Goal: Communication & Community: Answer question/provide support

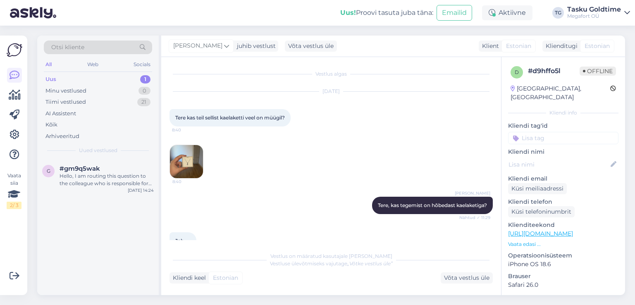
scroll to position [62, 0]
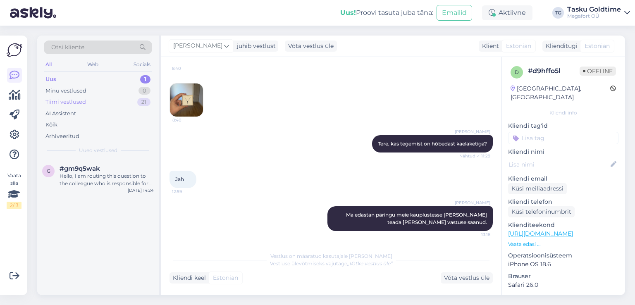
click at [136, 103] on div "Tiimi vestlused 21" at bounding box center [98, 102] width 108 height 12
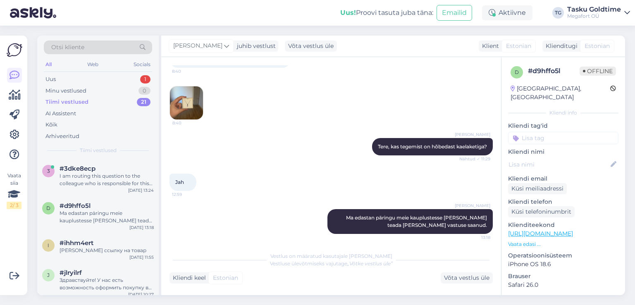
scroll to position [61, 0]
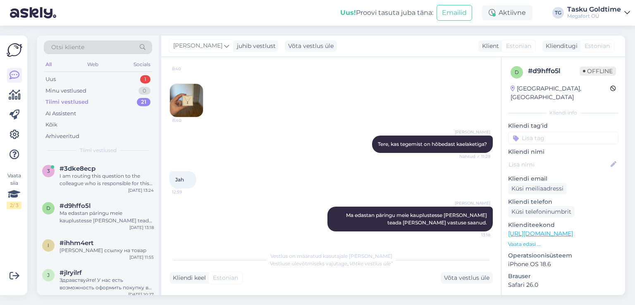
click at [192, 96] on img at bounding box center [186, 100] width 33 height 33
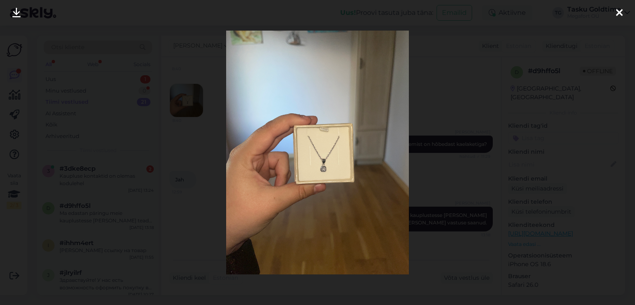
click at [460, 210] on div at bounding box center [317, 152] width 635 height 305
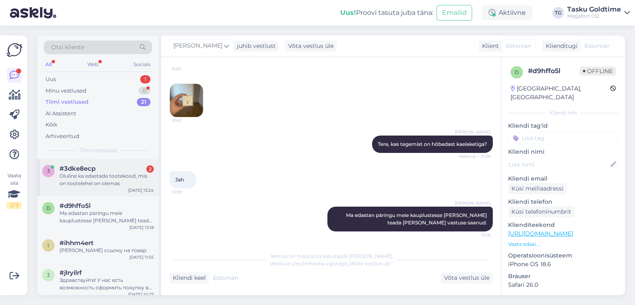
click at [119, 174] on div "Oluline ka edastada tootekood, mis on tootelehel on olemas" at bounding box center [107, 179] width 94 height 15
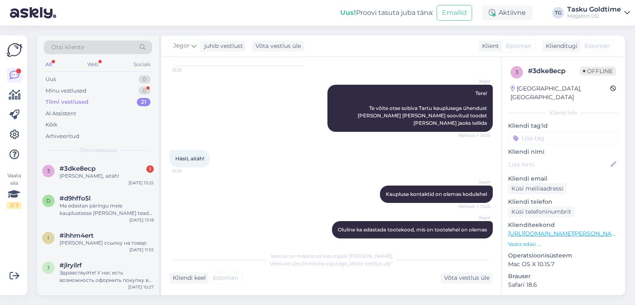
scroll to position [346, 0]
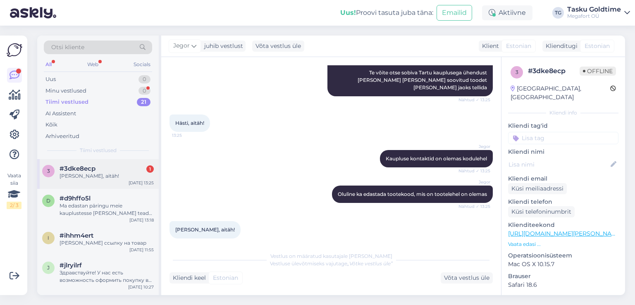
click at [127, 162] on div "3 #3dke8ecp 1 Korras, aitäh! [DATE] 13:25" at bounding box center [98, 174] width 122 height 30
click at [117, 198] on div "#d9hffo5l" at bounding box center [107, 198] width 94 height 7
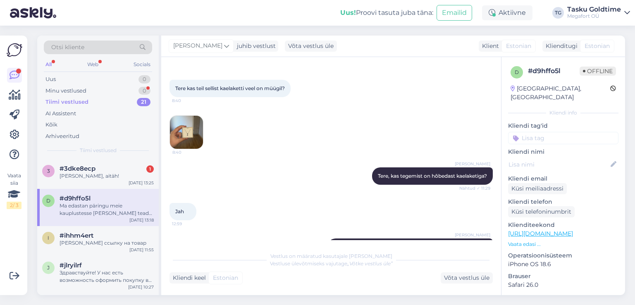
scroll to position [61, 0]
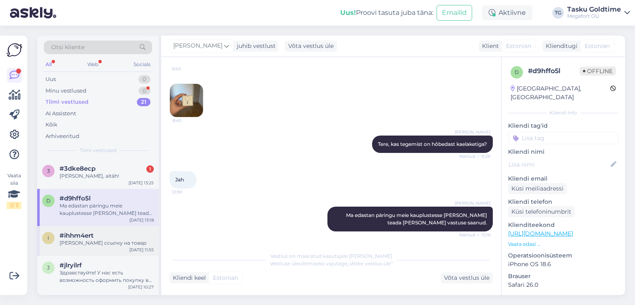
click at [100, 229] on div "i #ihhm4ert [PERSON_NAME] ссылку на товар [DATE] 11:55" at bounding box center [98, 241] width 122 height 30
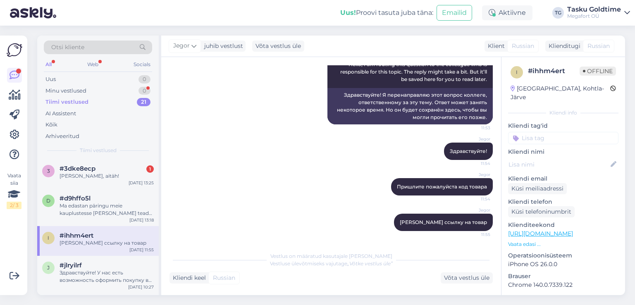
scroll to position [0, 0]
click at [104, 258] on div "j #jlryilrf Здравствуйте! У нас есть возможность оформить покупку в рассрочку, …" at bounding box center [98, 274] width 122 height 37
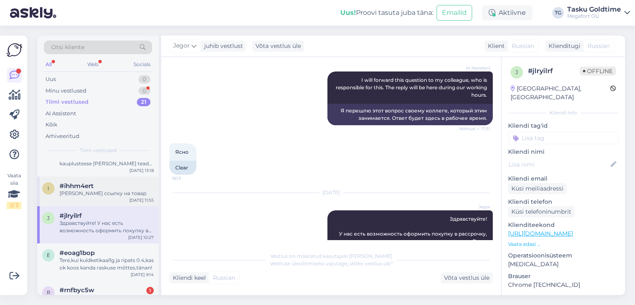
scroll to position [124, 0]
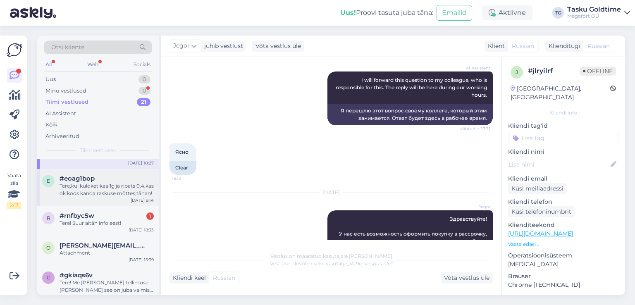
click at [127, 199] on div "e #eoag1bop Tere,kui kuldketikaal1g ja ripats 0.4,kas ok koos kanda raskuse mõt…" at bounding box center [98, 187] width 122 height 37
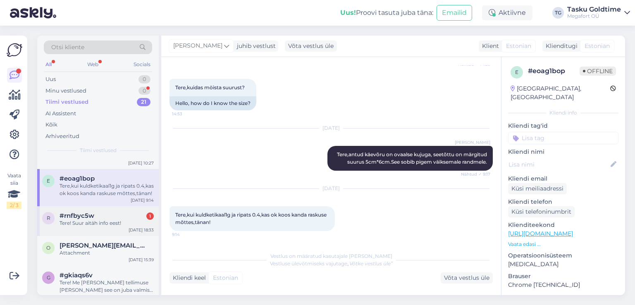
click at [131, 216] on div "#rnfbyc5w 1" at bounding box center [107, 215] width 94 height 7
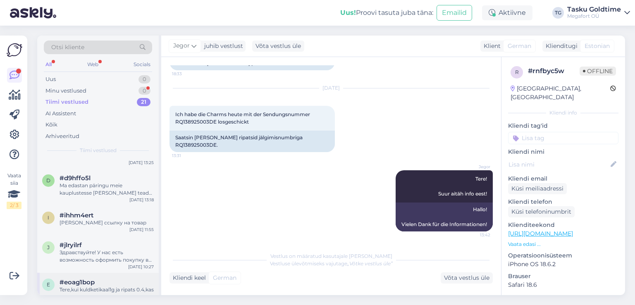
scroll to position [0, 0]
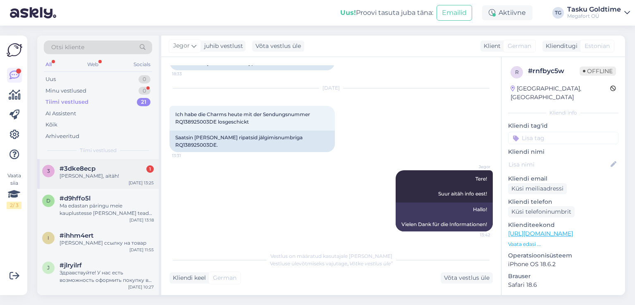
click at [112, 169] on div "#3dke8ecp 1" at bounding box center [107, 168] width 94 height 7
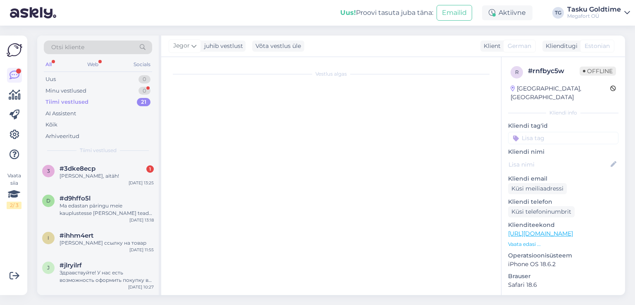
scroll to position [346, 0]
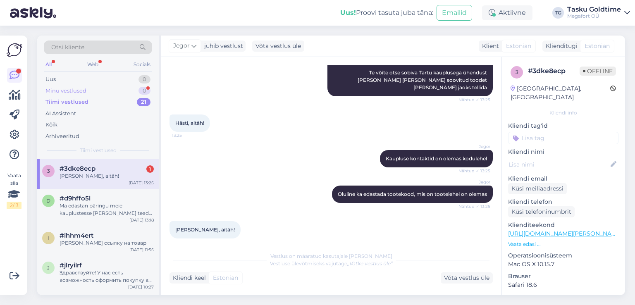
click at [126, 91] on div "Minu vestlused 0" at bounding box center [98, 91] width 108 height 12
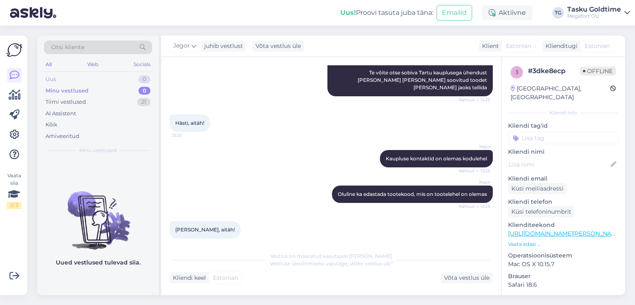
click at [131, 79] on div "Uus 0" at bounding box center [98, 80] width 108 height 12
click at [142, 99] on div "21" at bounding box center [143, 102] width 13 height 8
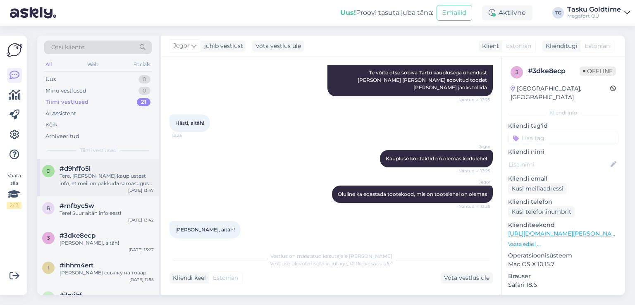
click at [153, 175] on div "Tere, [PERSON_NAME] kauplustest info, et meil on pakkuda samasugust ripatsit ka…" at bounding box center [107, 179] width 94 height 15
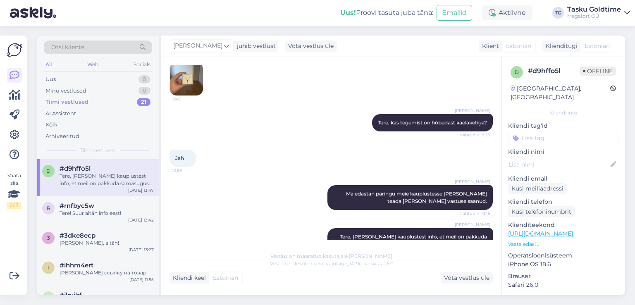
scroll to position [41, 0]
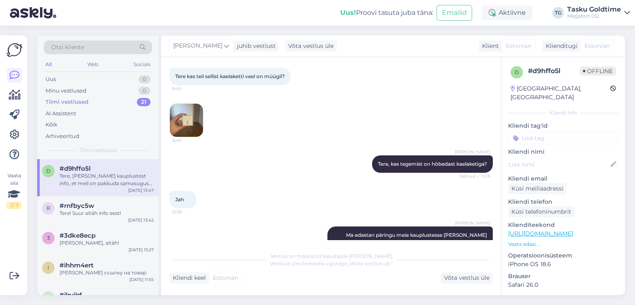
click at [176, 121] on img at bounding box center [186, 120] width 33 height 33
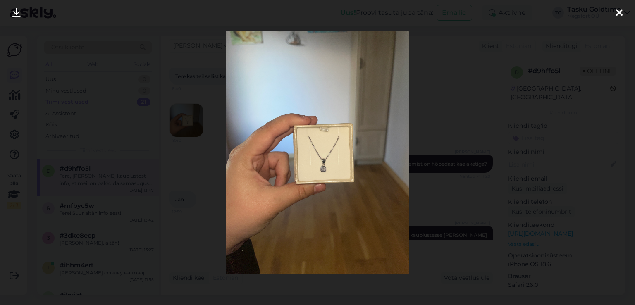
click at [430, 168] on div at bounding box center [317, 152] width 635 height 305
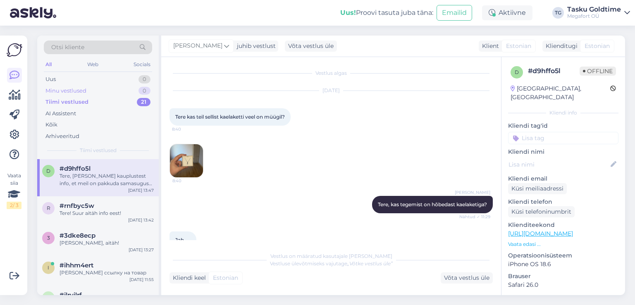
scroll to position [0, 0]
click at [103, 74] on div "Uus 0" at bounding box center [98, 80] width 108 height 12
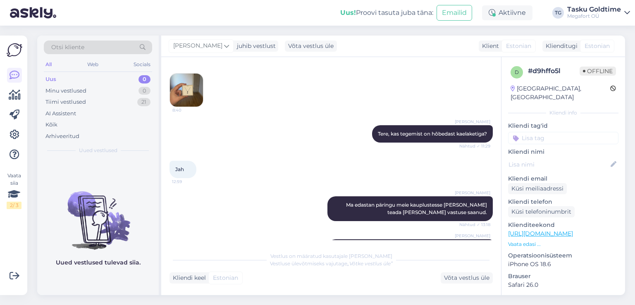
scroll to position [127, 0]
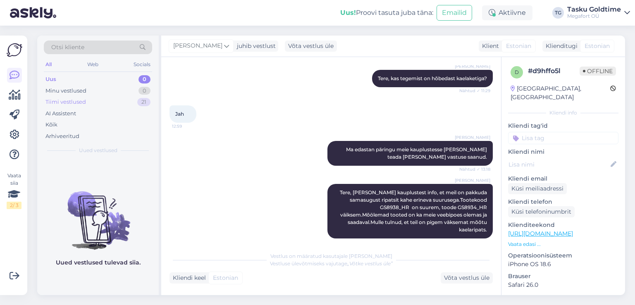
click at [141, 103] on div "21" at bounding box center [143, 102] width 13 height 8
